Goal: Information Seeking & Learning: Find specific fact

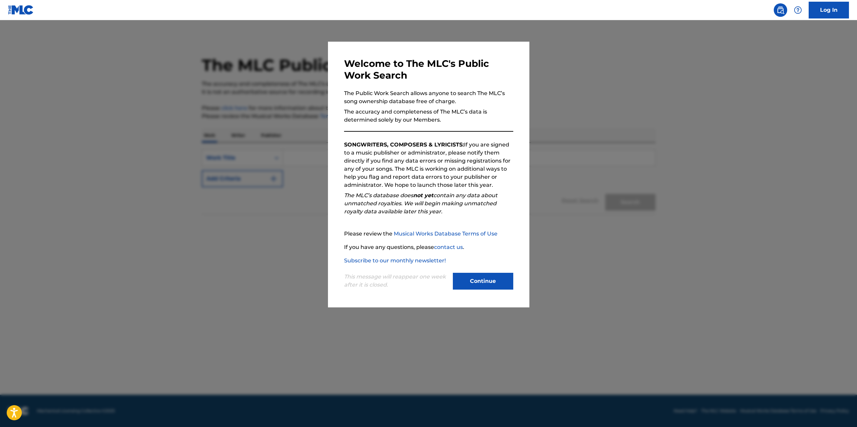
click at [488, 291] on div "Continue" at bounding box center [483, 282] width 60 height 18
click at [485, 282] on button "Continue" at bounding box center [483, 281] width 60 height 17
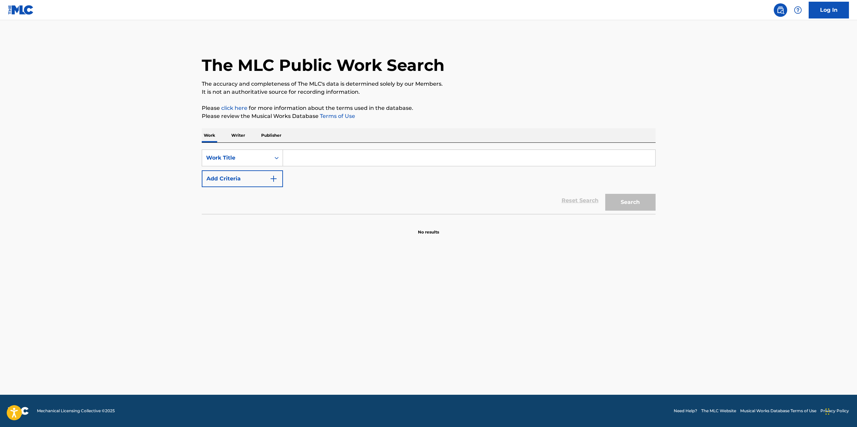
click at [334, 161] on input "Search Form" at bounding box center [469, 158] width 372 height 16
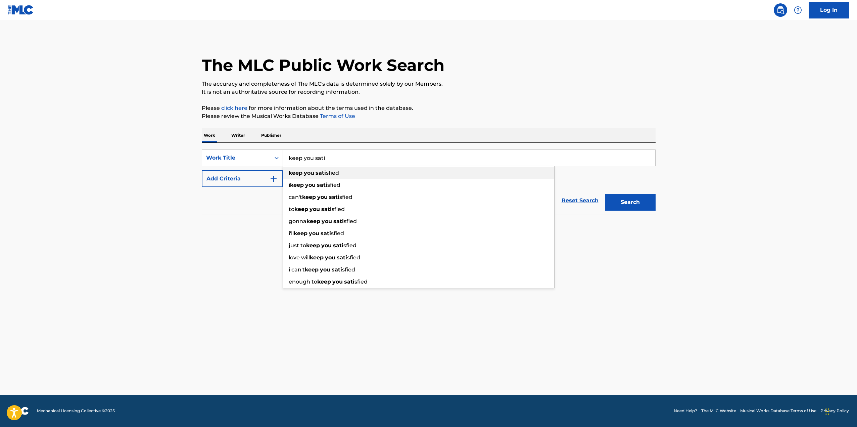
click at [364, 169] on div "keep you sati sfied" at bounding box center [418, 173] width 271 height 12
type input "keep you satisfied"
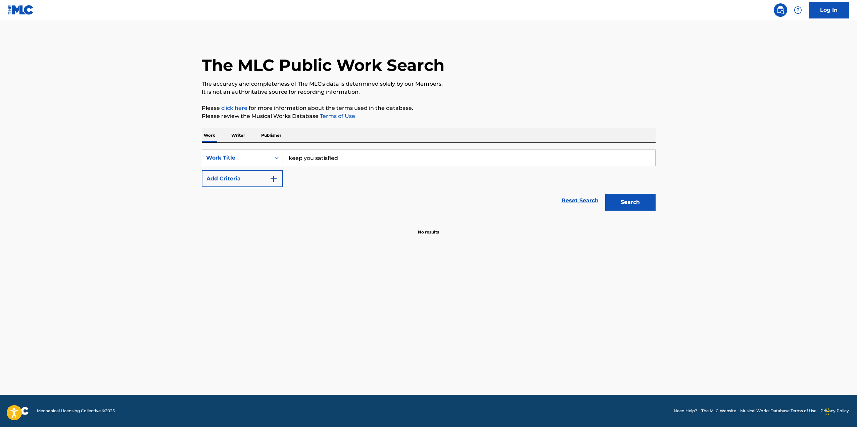
click at [619, 198] on button "Search" at bounding box center [630, 202] width 50 height 17
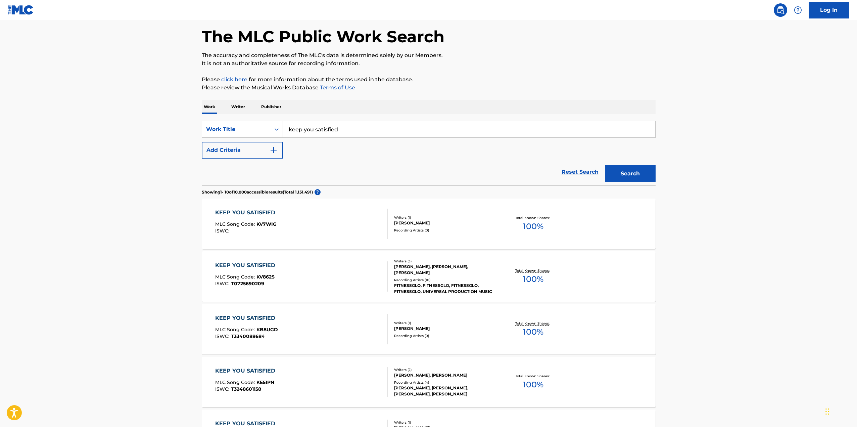
scroll to position [67, 0]
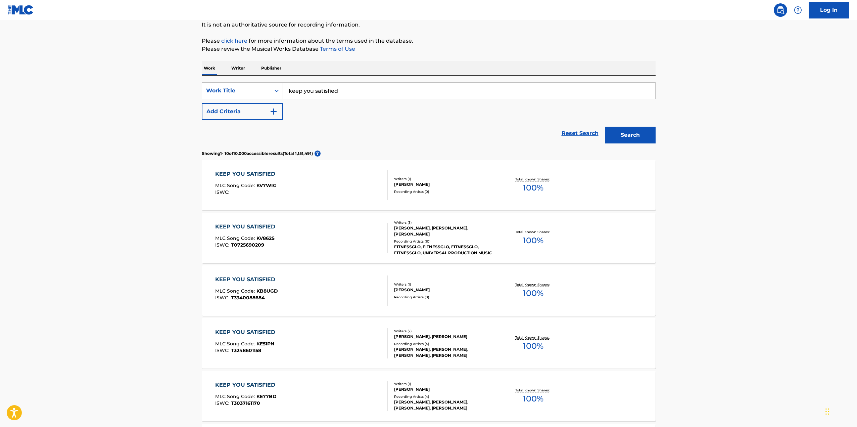
click at [246, 277] on div "KEEP YOU SATISFIED" at bounding box center [246, 279] width 63 height 8
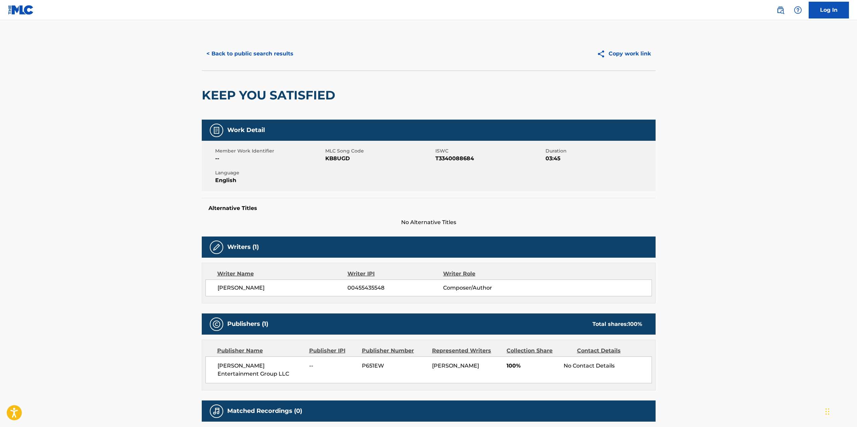
scroll to position [58, 0]
